Goal: Browse casually: Explore the website without a specific task or goal

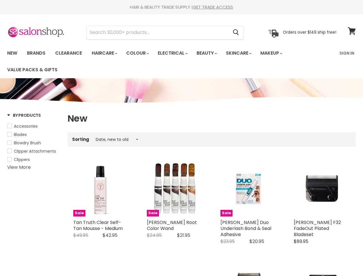
select select "created-descending"
